Goal: Transaction & Acquisition: Download file/media

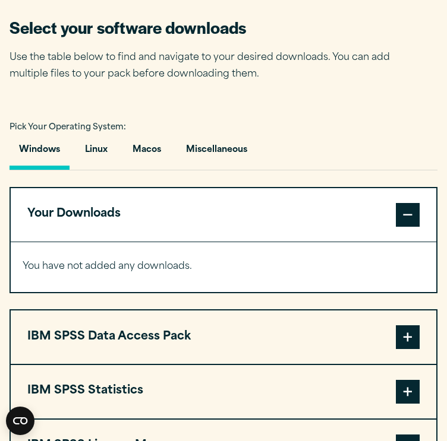
scroll to position [763, 0]
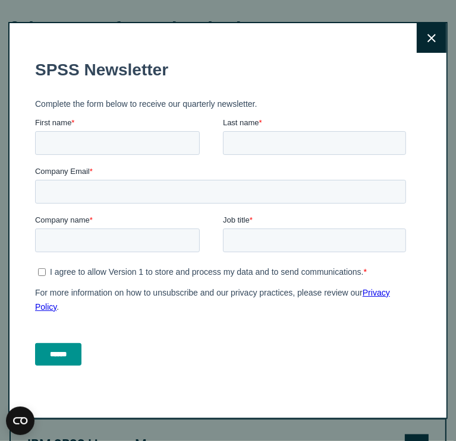
click at [416, 49] on button "Close" at bounding box center [431, 38] width 30 height 30
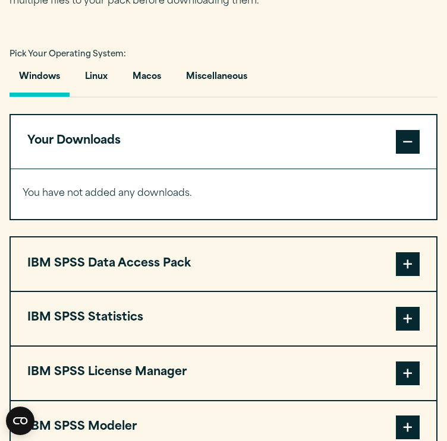
scroll to position [837, 0]
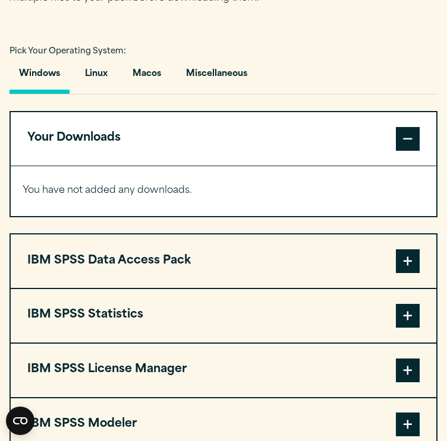
click at [347, 112] on button "Your Downloads" at bounding box center [223, 138] width 425 height 53
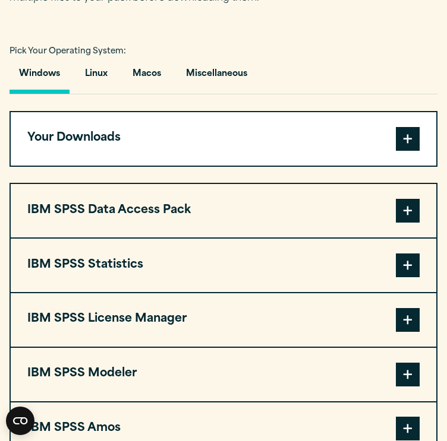
click at [347, 112] on button "Your Downloads" at bounding box center [223, 138] width 425 height 53
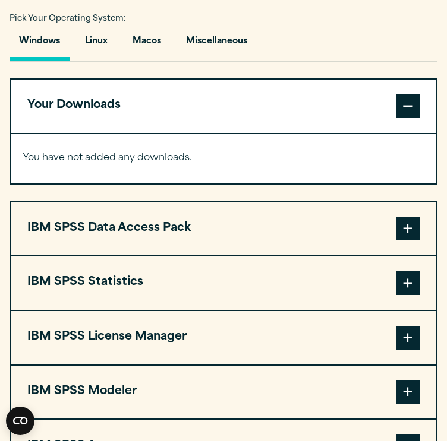
scroll to position [870, 0]
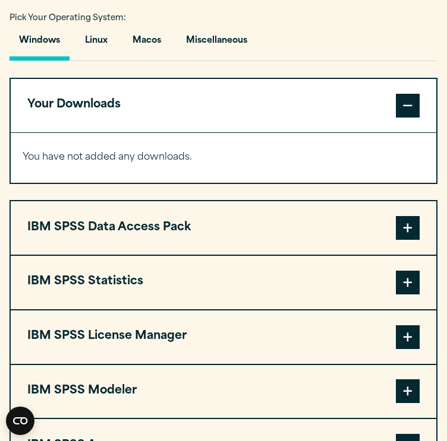
click at [269, 256] on button "IBM SPSS Statistics" at bounding box center [223, 282] width 425 height 53
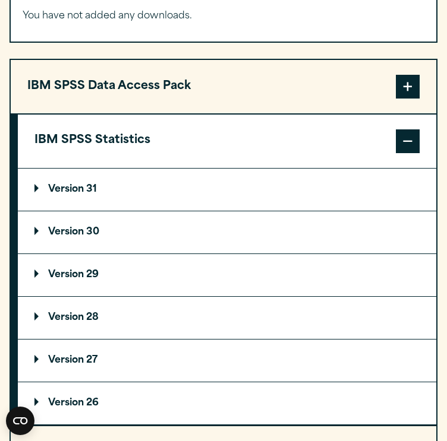
scroll to position [1036, 0]
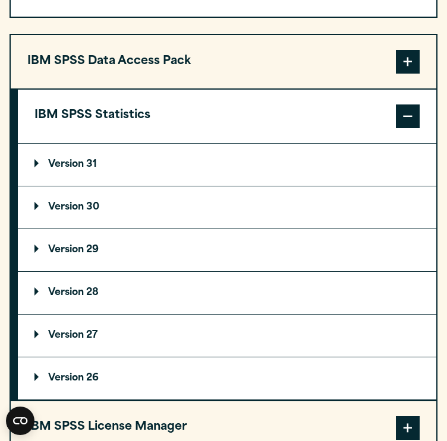
click at [155, 229] on summary "Version 29" at bounding box center [227, 250] width 418 height 42
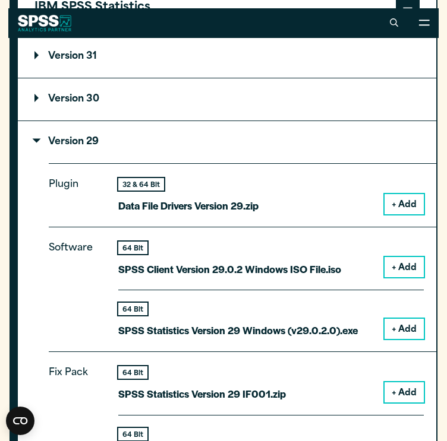
scroll to position [1143, 0]
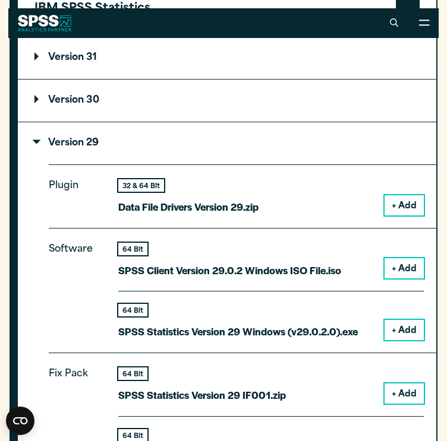
click at [404, 320] on button "+ Add" at bounding box center [403, 330] width 39 height 20
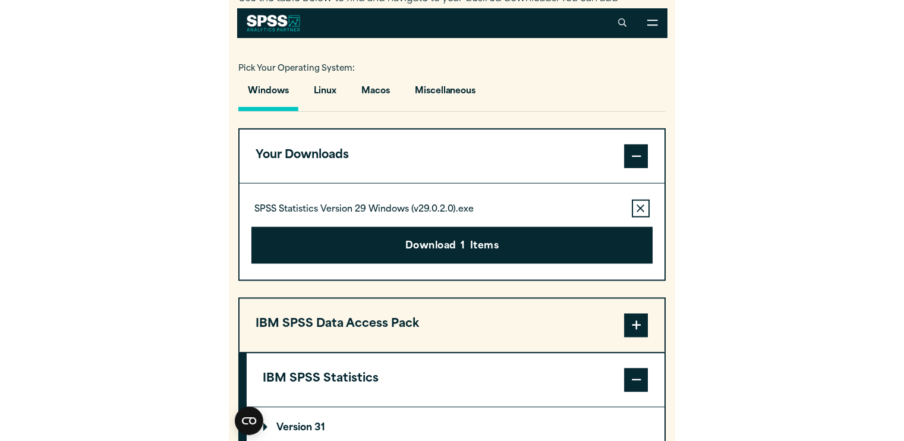
scroll to position [810, 0]
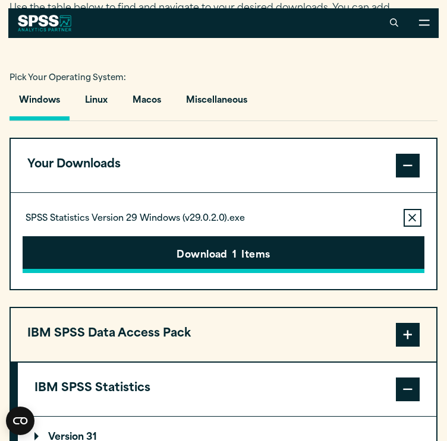
click at [323, 236] on button "Download 1 Items" at bounding box center [223, 254] width 401 height 37
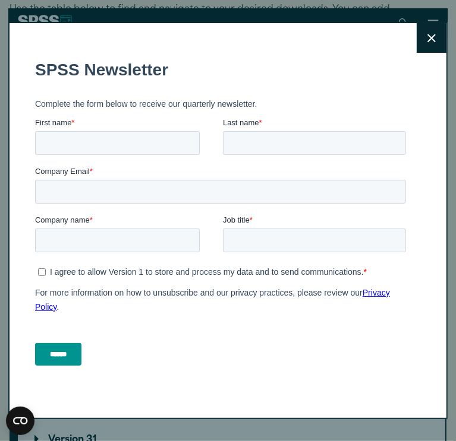
click at [427, 36] on icon at bounding box center [431, 38] width 8 height 9
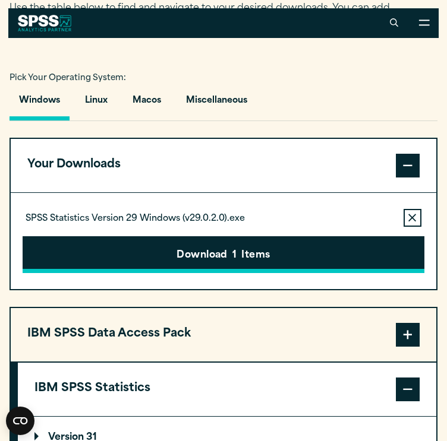
click at [198, 236] on button "Download 1 Items" at bounding box center [223, 254] width 401 height 37
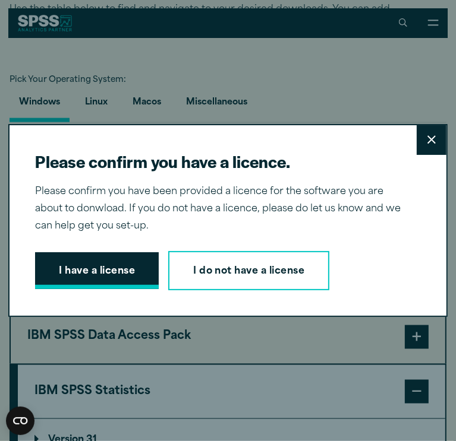
click at [120, 270] on button "I have a license" at bounding box center [97, 271] width 124 height 37
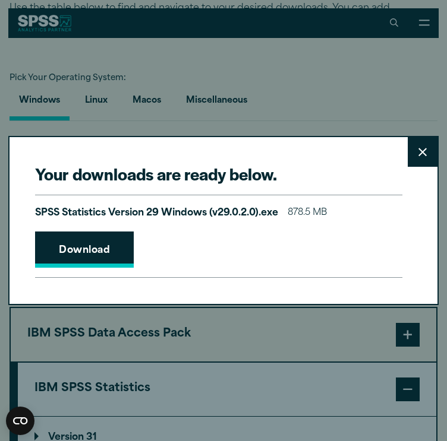
click at [118, 250] on link "Download" at bounding box center [84, 250] width 99 height 37
